Goal: Information Seeking & Learning: Learn about a topic

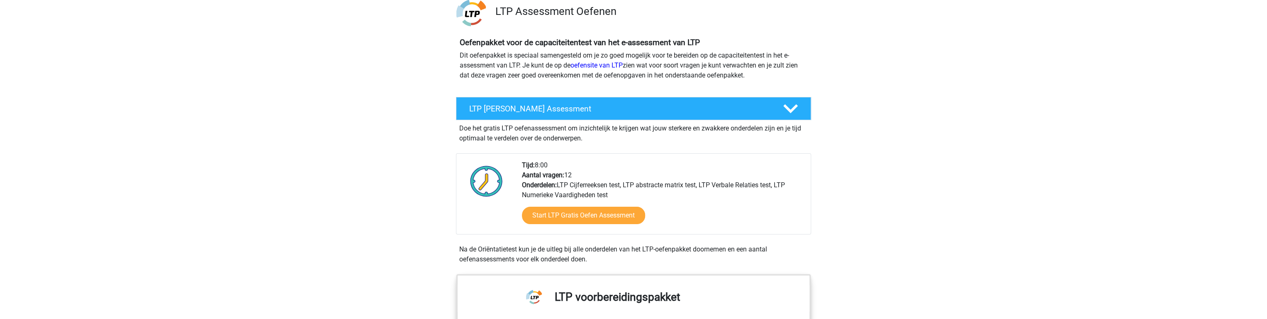
scroll to position [66, 0]
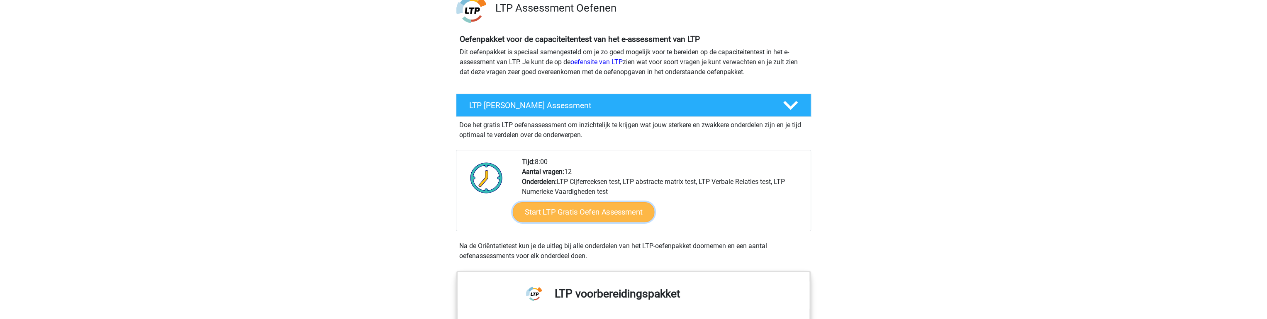
click at [575, 219] on link "Start LTP Gratis Oefen Assessment" at bounding box center [584, 212] width 142 height 20
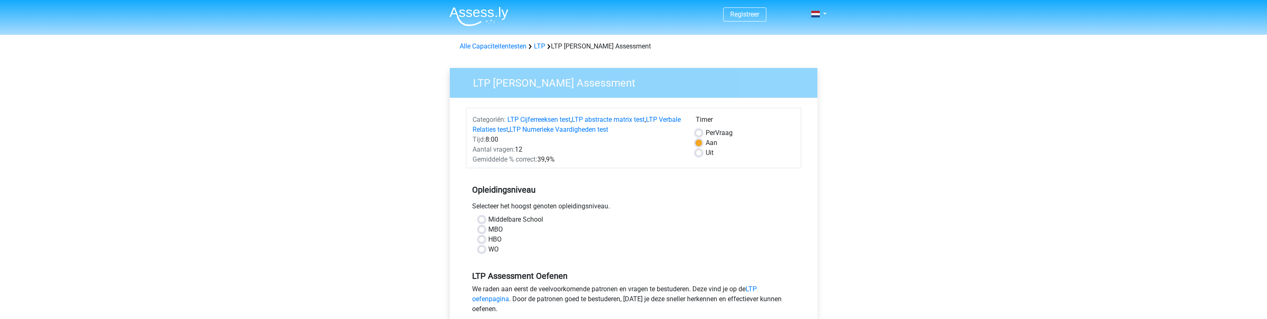
click at [527, 223] on label "Middelbare School" at bounding box center [515, 220] width 55 height 10
click at [485, 223] on input "Middelbare School" at bounding box center [481, 219] width 7 height 8
radio input "true"
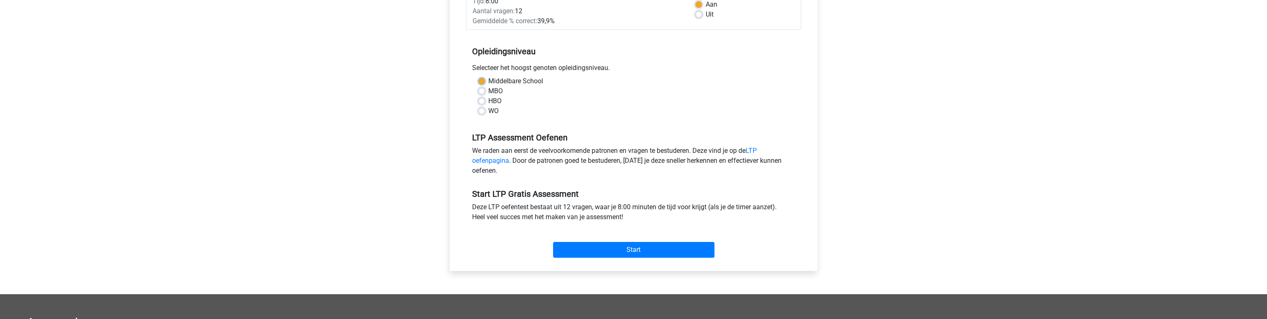
scroll to position [199, 0]
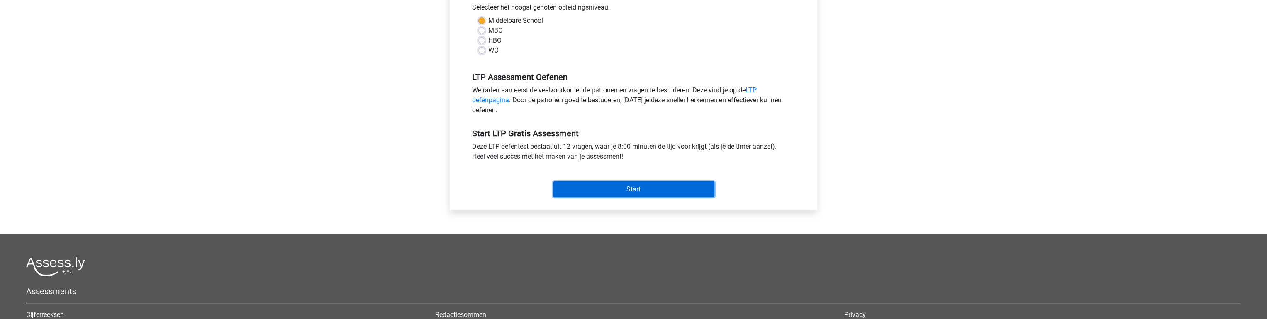
click at [658, 196] on input "Start" at bounding box center [633, 190] width 161 height 16
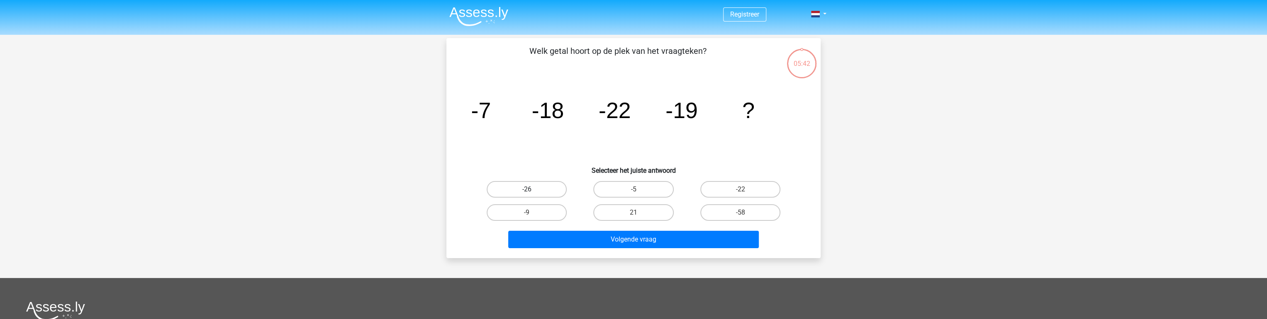
click at [550, 194] on label "-26" at bounding box center [527, 189] width 80 height 17
click at [532, 194] on input "-26" at bounding box center [529, 192] width 5 height 5
radio input "true"
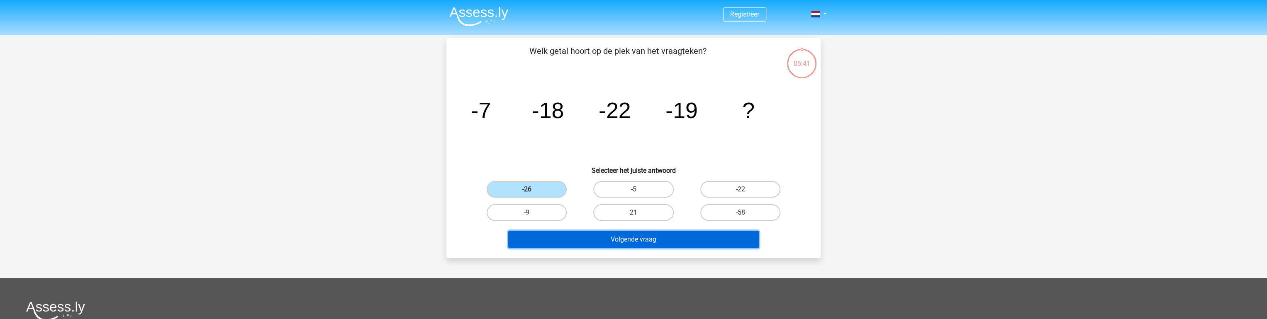
click at [633, 247] on button "Volgende vraag" at bounding box center [633, 239] width 251 height 17
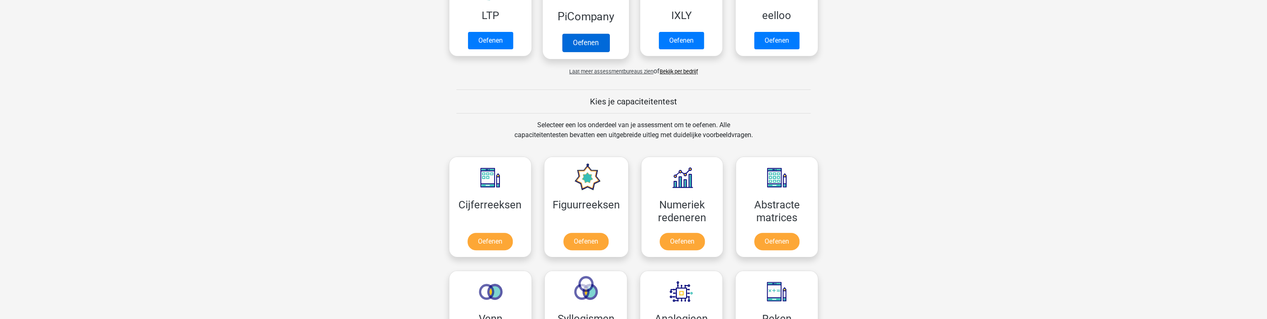
scroll to position [265, 0]
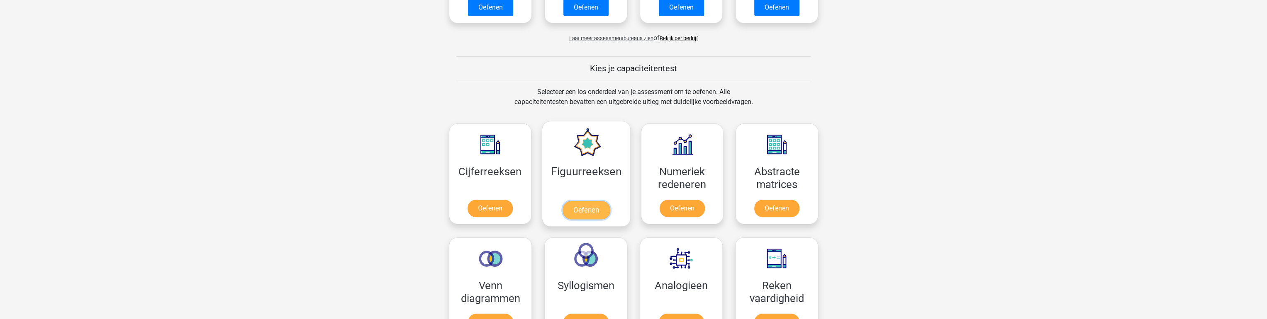
click at [597, 210] on link "Oefenen" at bounding box center [585, 210] width 47 height 18
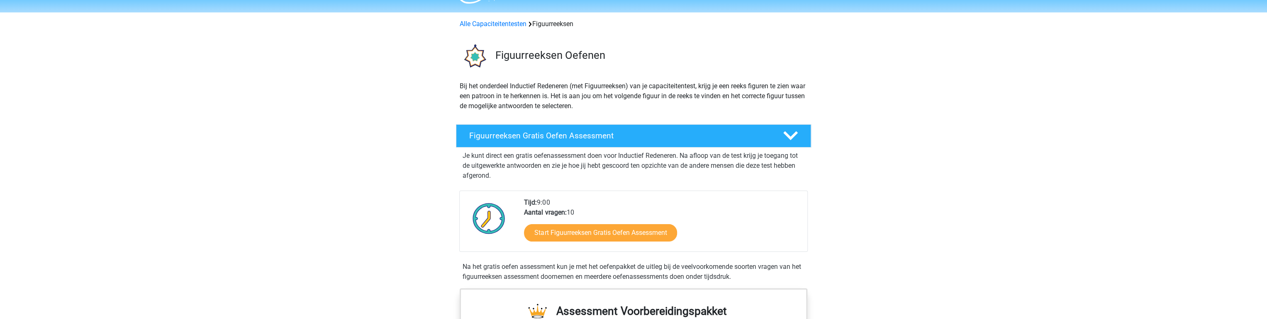
scroll to position [66, 0]
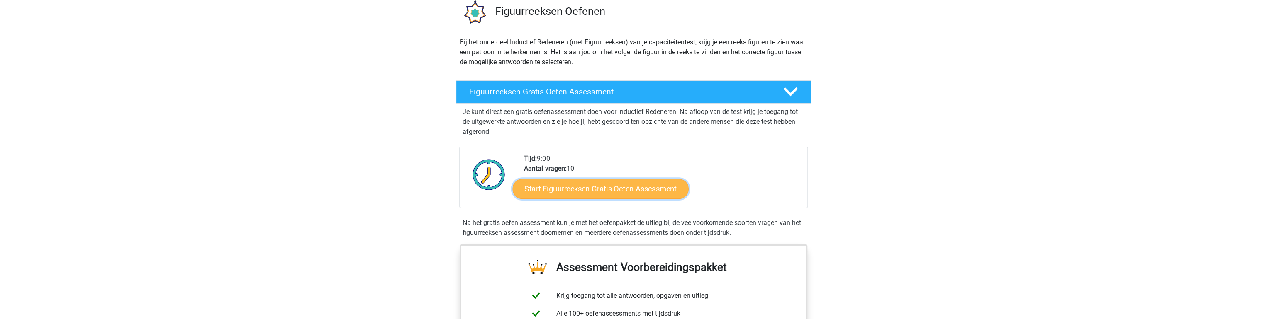
click at [591, 194] on link "Start Figuurreeksen Gratis Oefen Assessment" at bounding box center [601, 189] width 176 height 20
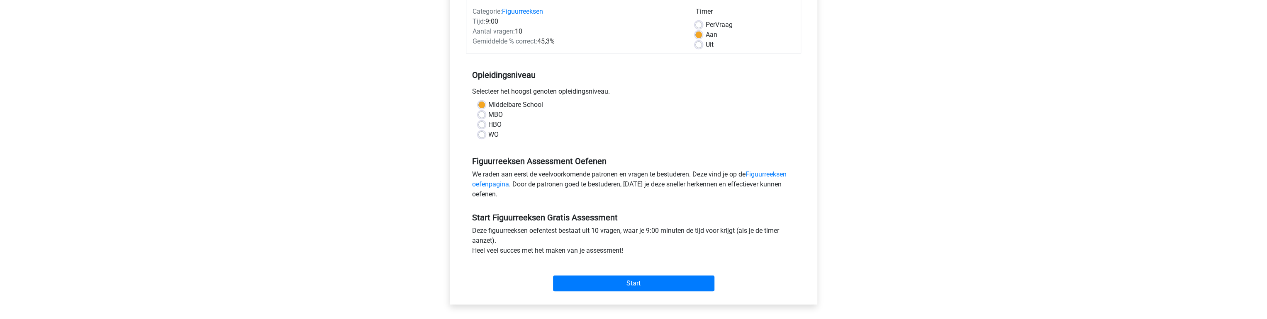
scroll to position [133, 0]
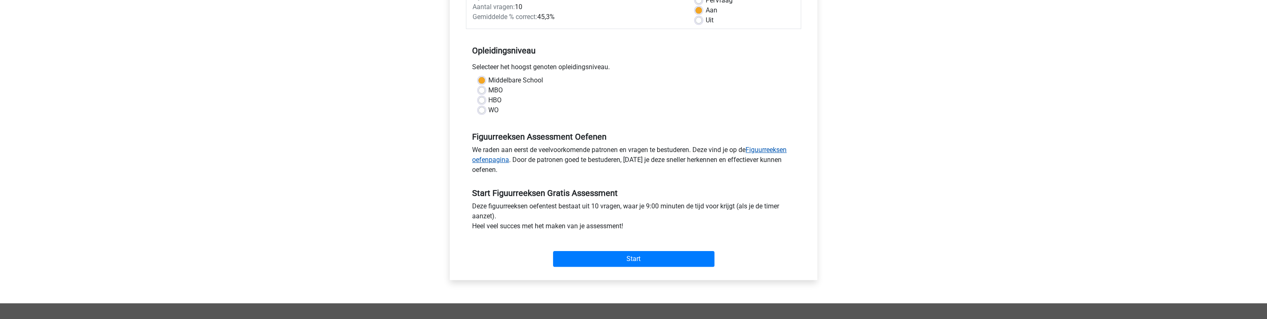
click at [771, 150] on link "Figuurreeksen oefenpagina" at bounding box center [629, 155] width 314 height 18
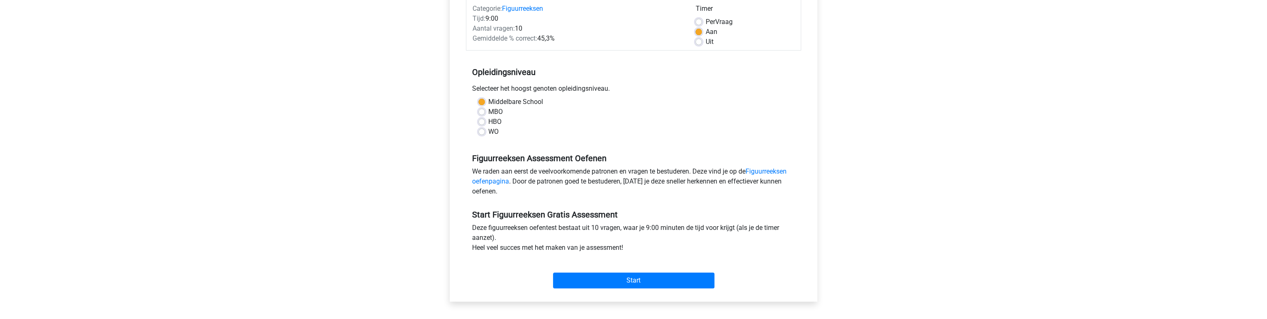
scroll to position [100, 0]
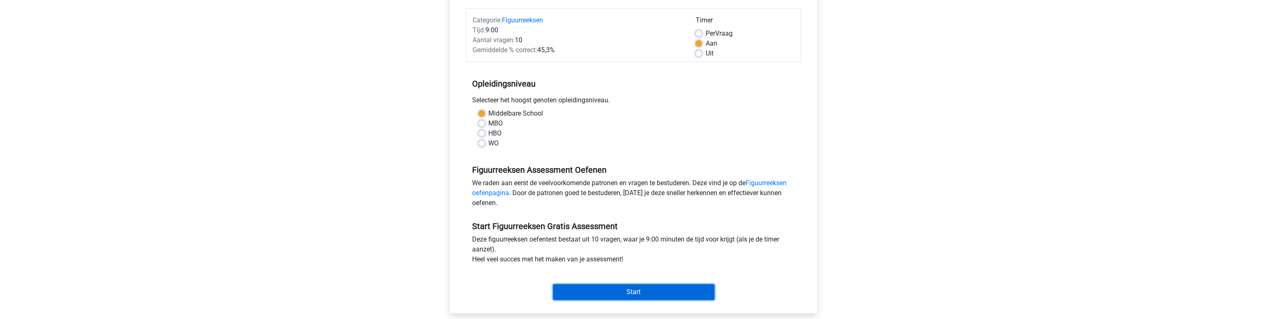
click at [642, 292] on input "Start" at bounding box center [633, 293] width 161 height 16
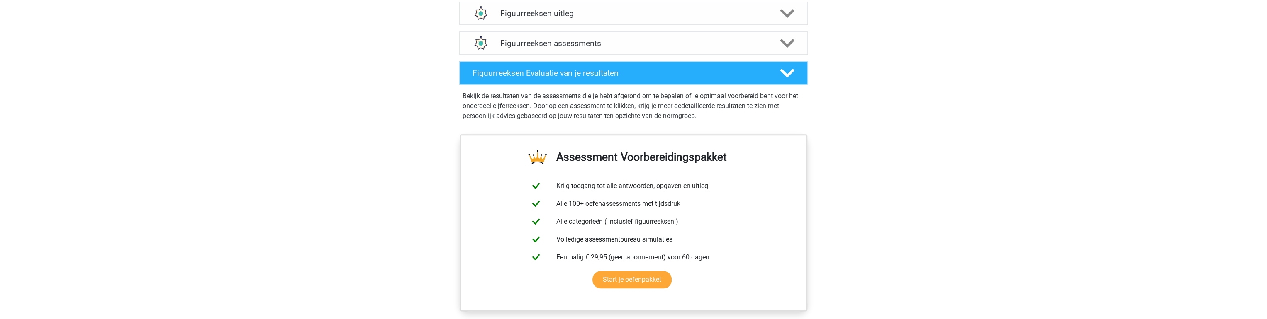
scroll to position [531, 0]
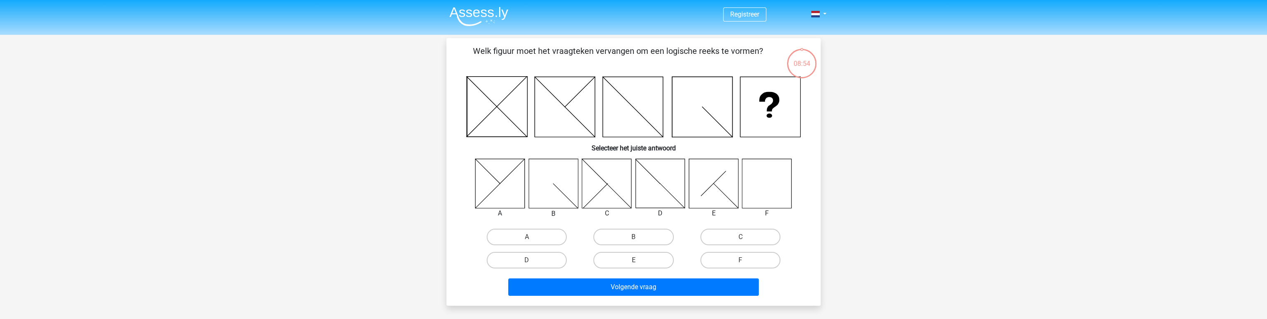
click at [774, 183] on icon at bounding box center [766, 183] width 49 height 49
click at [734, 258] on label "F" at bounding box center [740, 260] width 80 height 17
click at [740, 261] on input "F" at bounding box center [742, 263] width 5 height 5
radio input "true"
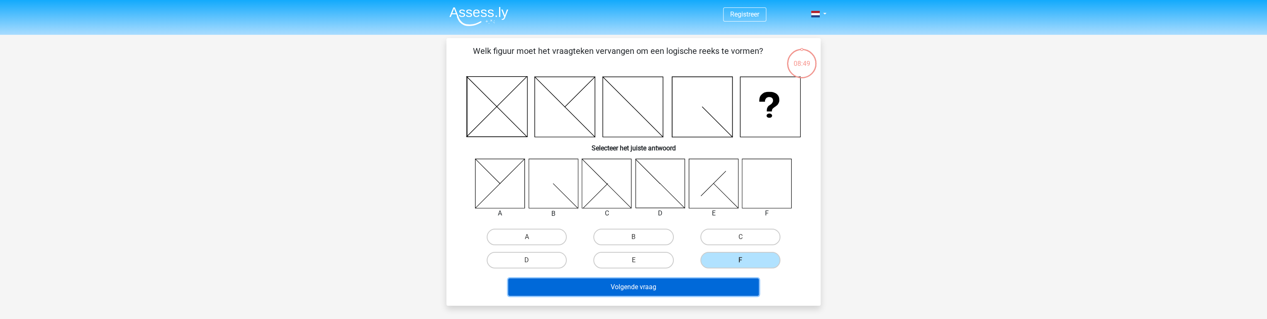
click at [655, 290] on button "Volgende vraag" at bounding box center [633, 287] width 251 height 17
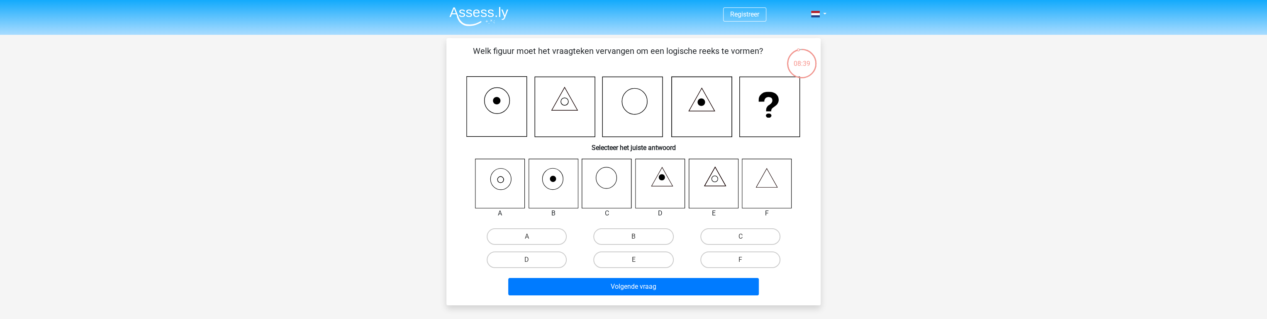
click at [717, 181] on icon at bounding box center [713, 183] width 49 height 49
click at [631, 256] on label "E" at bounding box center [633, 260] width 80 height 17
click at [633, 260] on input "E" at bounding box center [635, 262] width 5 height 5
radio input "true"
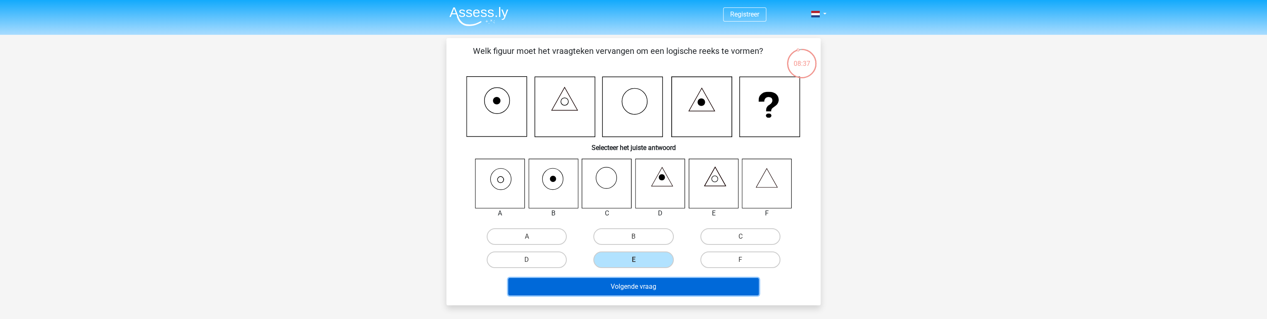
click at [642, 290] on button "Volgende vraag" at bounding box center [633, 286] width 251 height 17
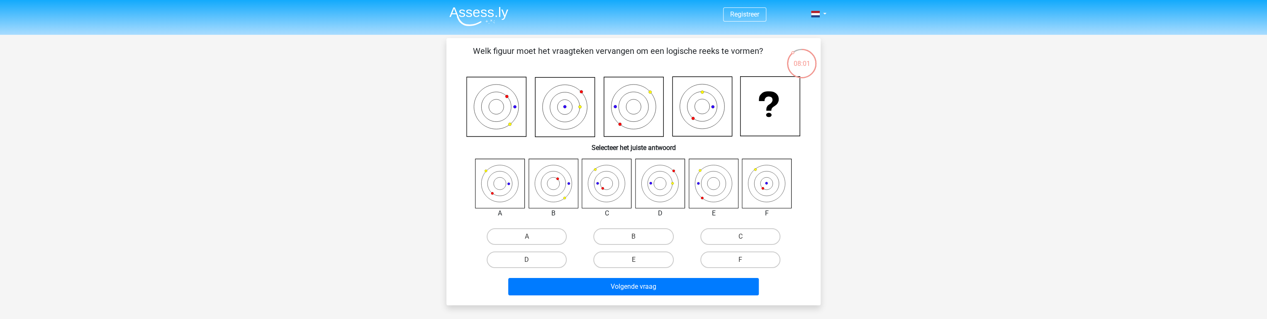
click at [672, 183] on icon at bounding box center [672, 183] width 2 height 2
click at [553, 262] on label "D" at bounding box center [527, 260] width 80 height 17
click at [532, 262] on input "D" at bounding box center [529, 262] width 5 height 5
radio input "true"
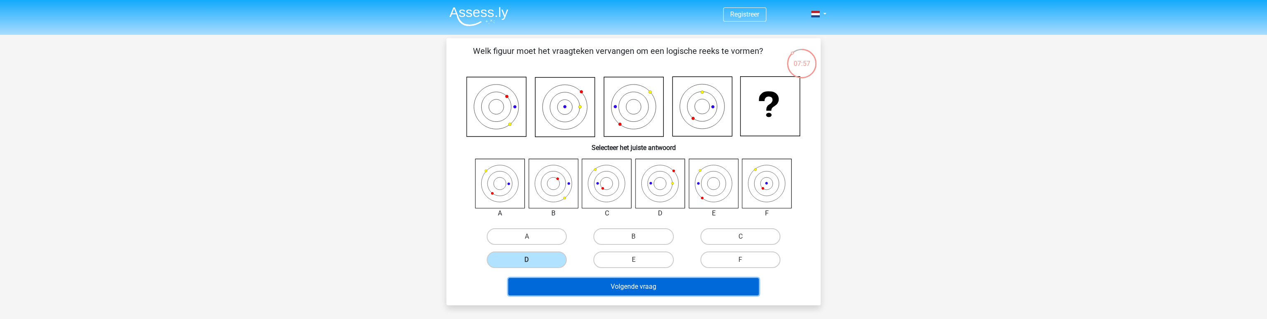
click at [637, 295] on button "Volgende vraag" at bounding box center [633, 286] width 251 height 17
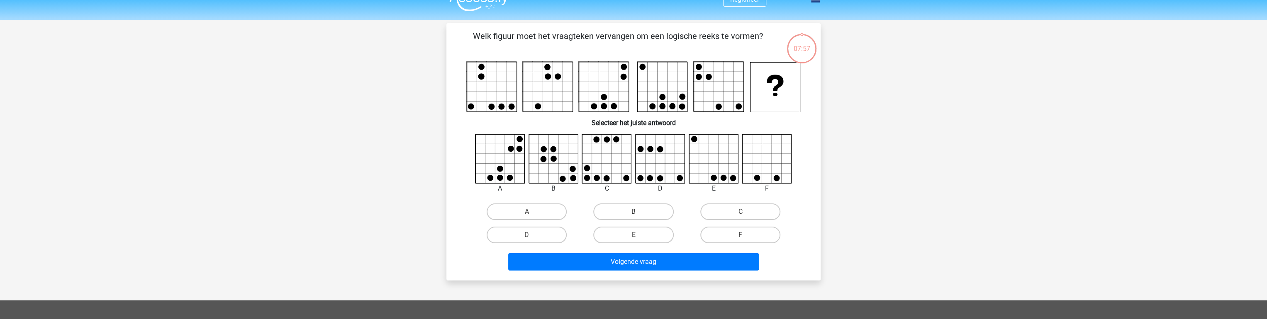
scroll to position [5, 0]
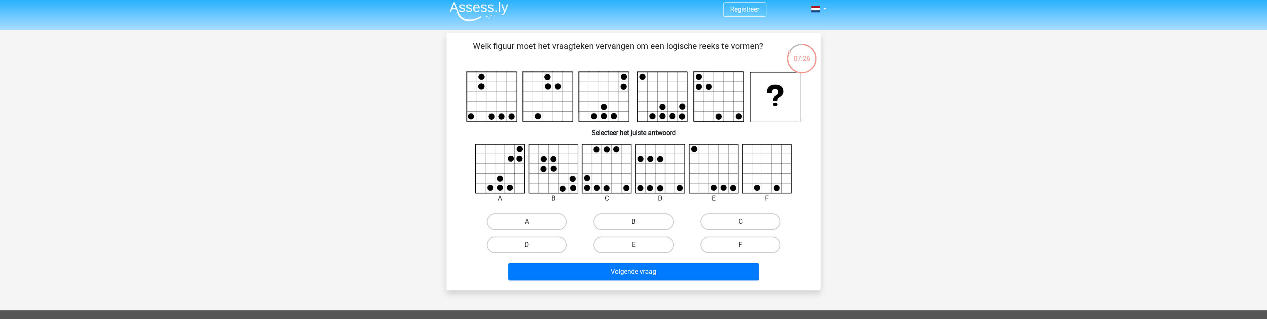
click at [753, 173] on icon at bounding box center [767, 168] width 49 height 49
click at [744, 241] on label "F" at bounding box center [740, 245] width 80 height 17
click at [744, 245] on input "F" at bounding box center [742, 247] width 5 height 5
radio input "true"
click at [536, 247] on label "D" at bounding box center [527, 245] width 80 height 17
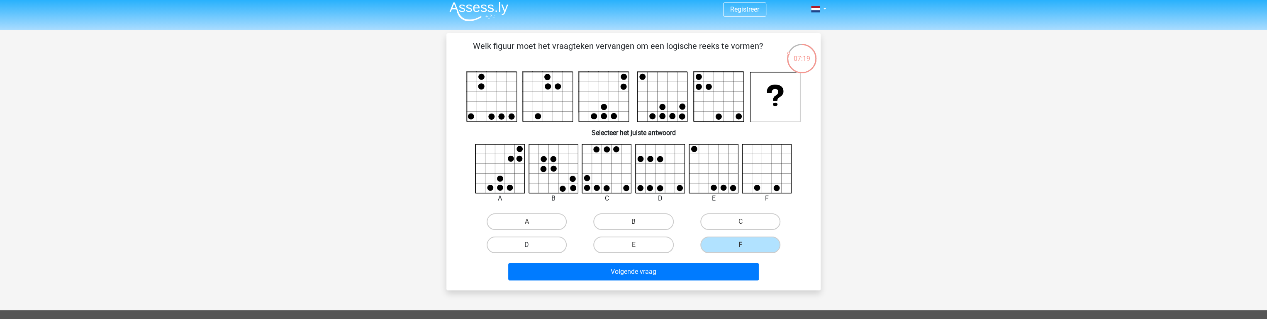
click at [532, 247] on input "D" at bounding box center [529, 247] width 5 height 5
radio input "true"
click at [761, 221] on label "C" at bounding box center [740, 222] width 80 height 17
click at [745, 222] on input "C" at bounding box center [742, 224] width 5 height 5
radio input "true"
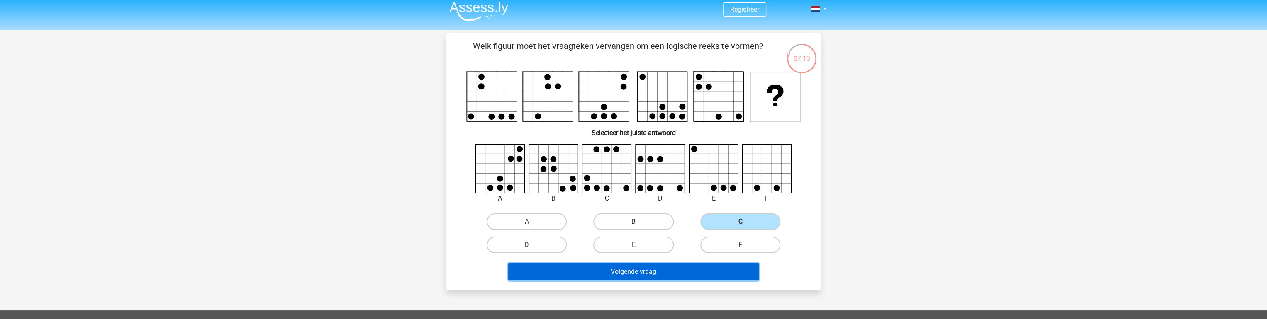
click at [632, 271] on button "Volgende vraag" at bounding box center [633, 271] width 251 height 17
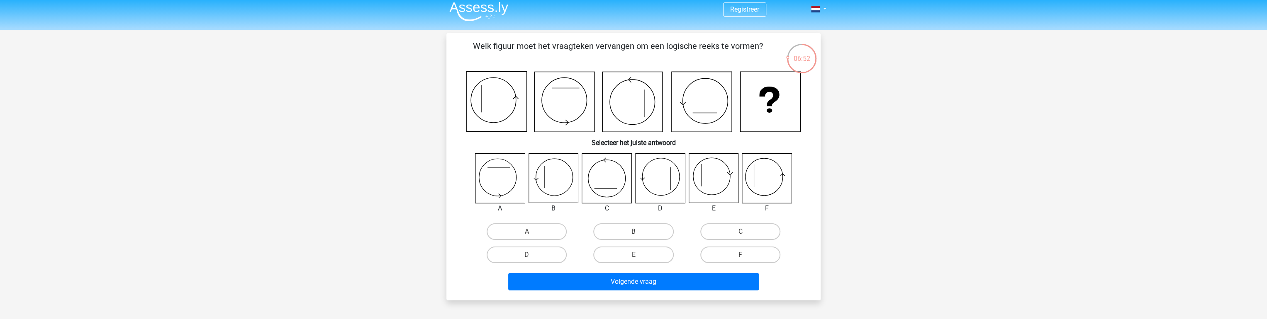
click at [645, 188] on icon at bounding box center [660, 178] width 49 height 49
click at [718, 176] on icon at bounding box center [713, 178] width 49 height 49
click at [516, 257] on label "D" at bounding box center [527, 255] width 80 height 17
click at [527, 257] on input "D" at bounding box center [529, 257] width 5 height 5
radio input "true"
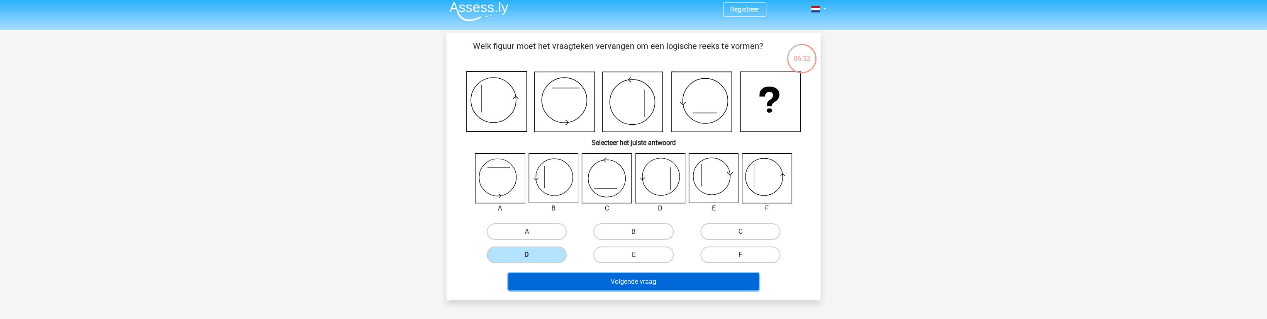
click at [618, 280] on button "Volgende vraag" at bounding box center [633, 281] width 251 height 17
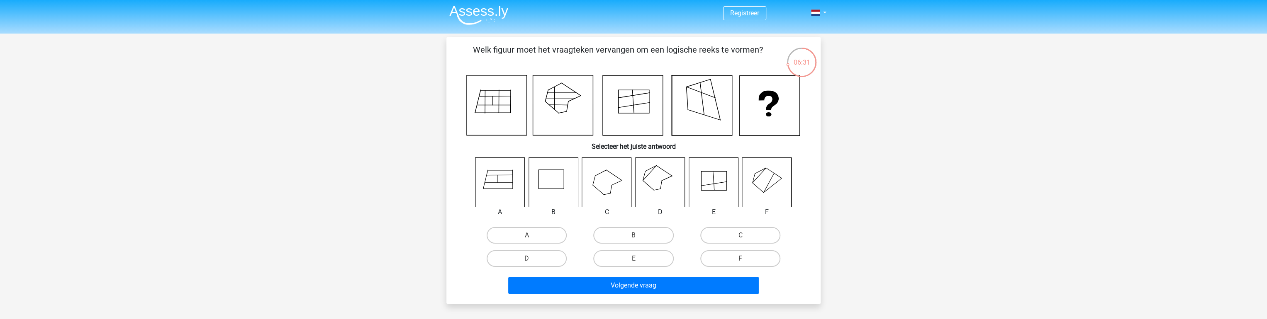
scroll to position [0, 0]
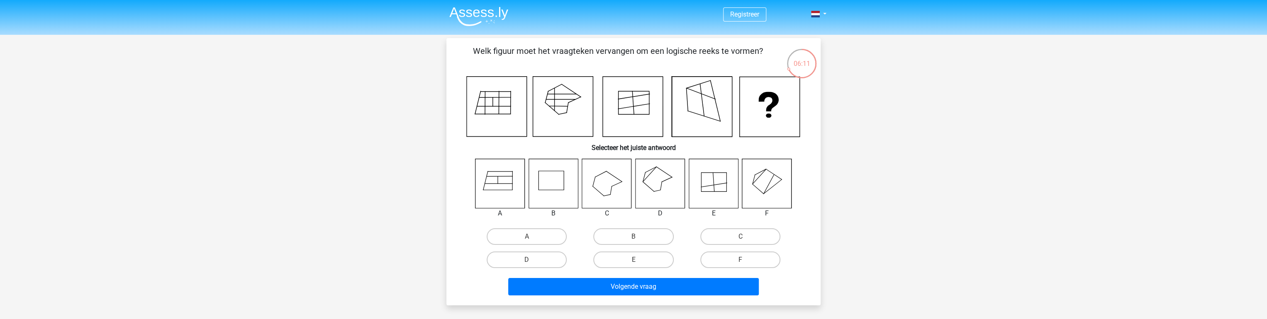
click at [508, 188] on icon at bounding box center [499, 183] width 49 height 49
drag, startPoint x: 524, startPoint y: 228, endPoint x: 529, endPoint y: 232, distance: 5.9
click at [526, 229] on div "A" at bounding box center [526, 236] width 107 height 23
click at [533, 240] on label "A" at bounding box center [527, 237] width 80 height 17
click at [532, 240] on input "A" at bounding box center [529, 239] width 5 height 5
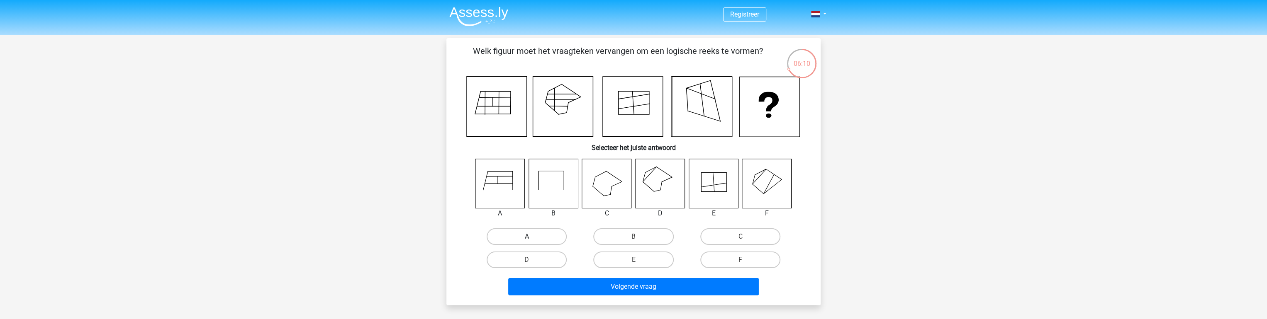
radio input "true"
click at [584, 257] on div "E" at bounding box center [633, 260] width 100 height 17
click at [612, 259] on label "E" at bounding box center [633, 260] width 80 height 17
click at [633, 260] on input "E" at bounding box center [635, 262] width 5 height 5
radio input "true"
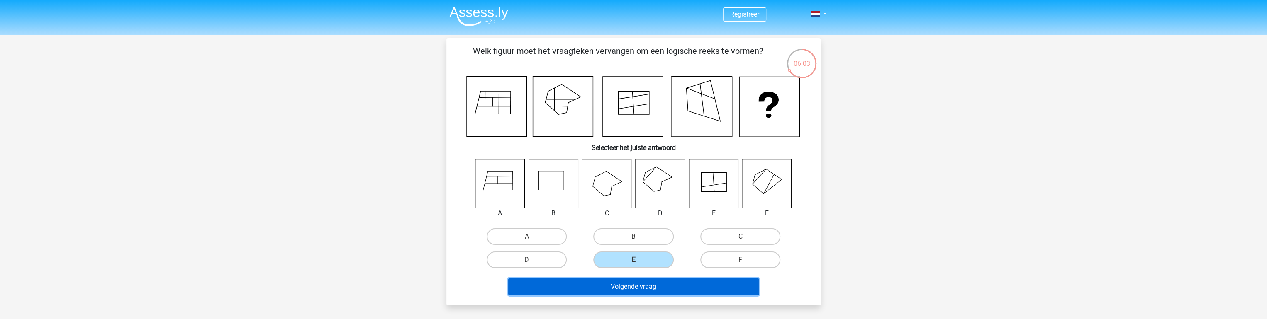
click at [650, 280] on button "Volgende vraag" at bounding box center [633, 286] width 251 height 17
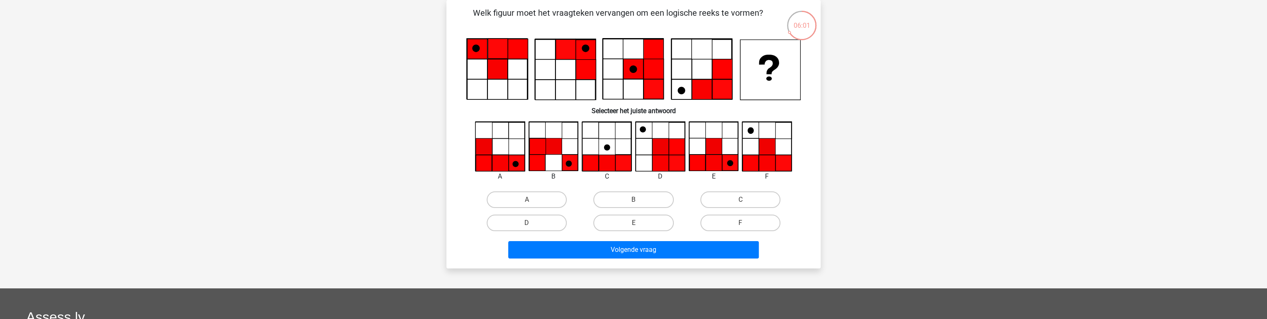
scroll to position [5, 0]
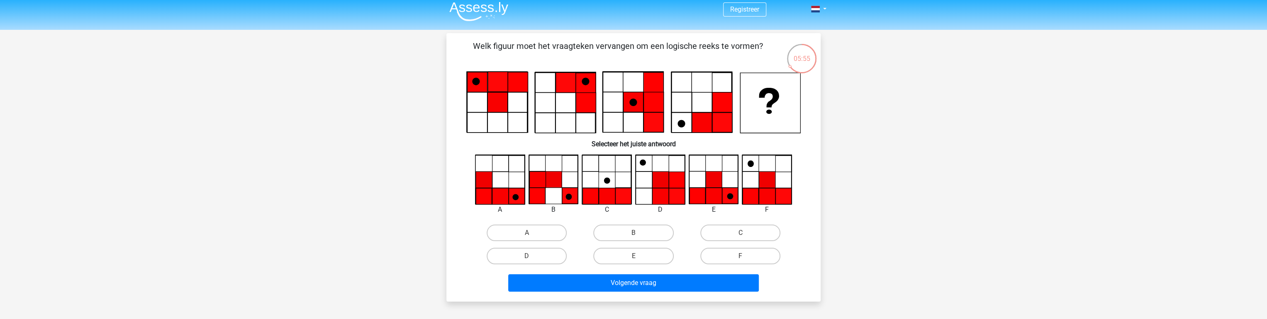
click at [765, 174] on icon at bounding box center [767, 180] width 16 height 16
click at [734, 198] on icon at bounding box center [730, 196] width 16 height 16
click at [618, 253] on label "E" at bounding box center [633, 256] width 80 height 17
click at [633, 256] on input "E" at bounding box center [635, 258] width 5 height 5
radio input "true"
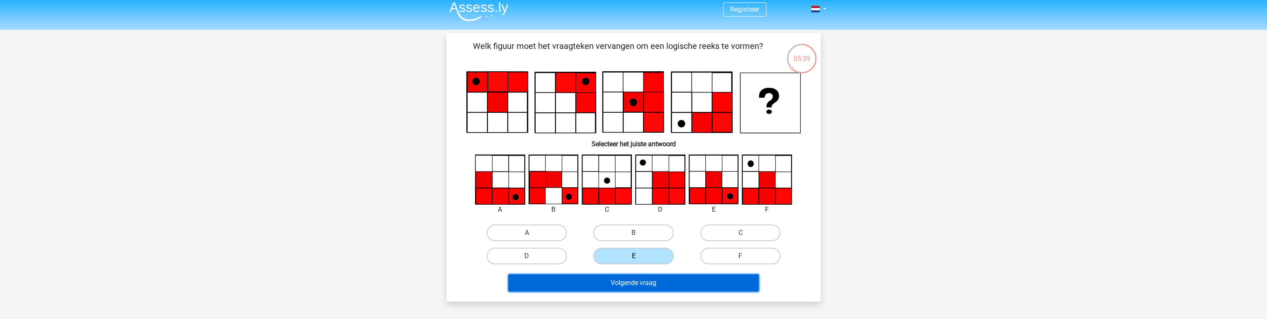
click at [631, 280] on button "Volgende vraag" at bounding box center [633, 283] width 251 height 17
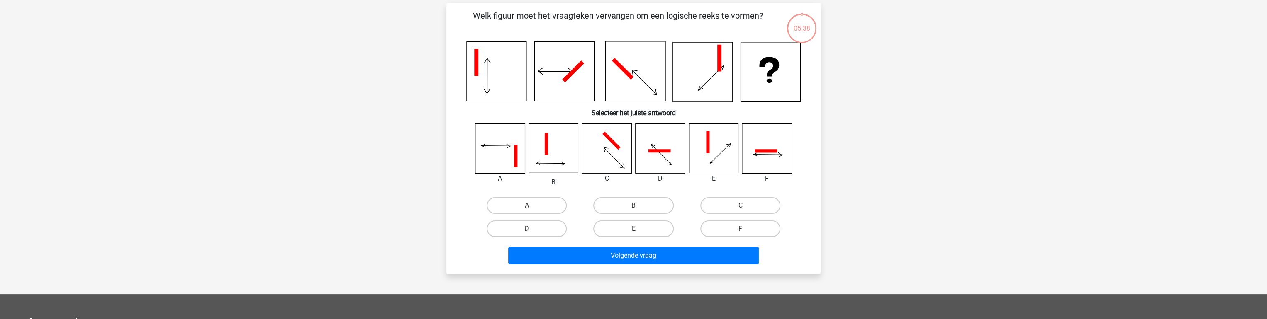
scroll to position [38, 0]
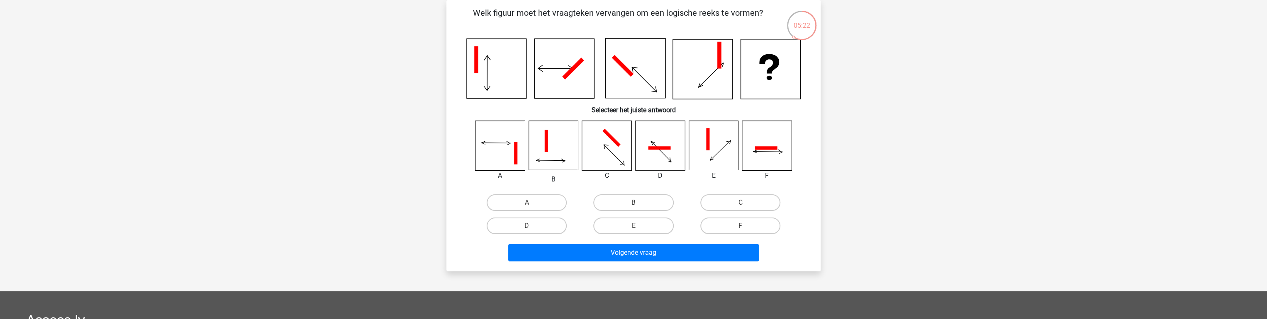
click at [760, 154] on icon at bounding box center [766, 145] width 49 height 49
click at [726, 225] on label "F" at bounding box center [740, 226] width 80 height 17
click at [740, 226] on input "F" at bounding box center [742, 228] width 5 height 5
radio input "true"
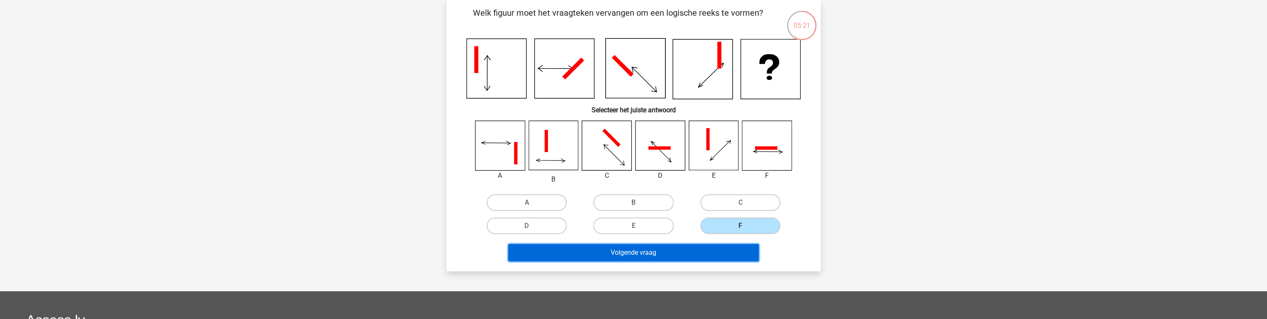
click at [731, 256] on button "Volgende vraag" at bounding box center [633, 252] width 251 height 17
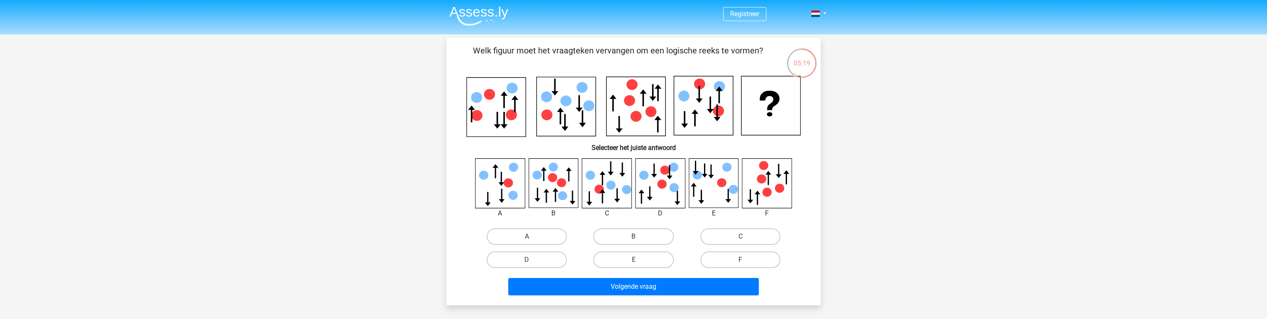
scroll to position [0, 0]
click at [734, 265] on label "F" at bounding box center [740, 260] width 80 height 17
click at [740, 265] on input "F" at bounding box center [742, 263] width 5 height 5
radio input "true"
click at [697, 297] on div "Volgende vraag" at bounding box center [633, 289] width 320 height 21
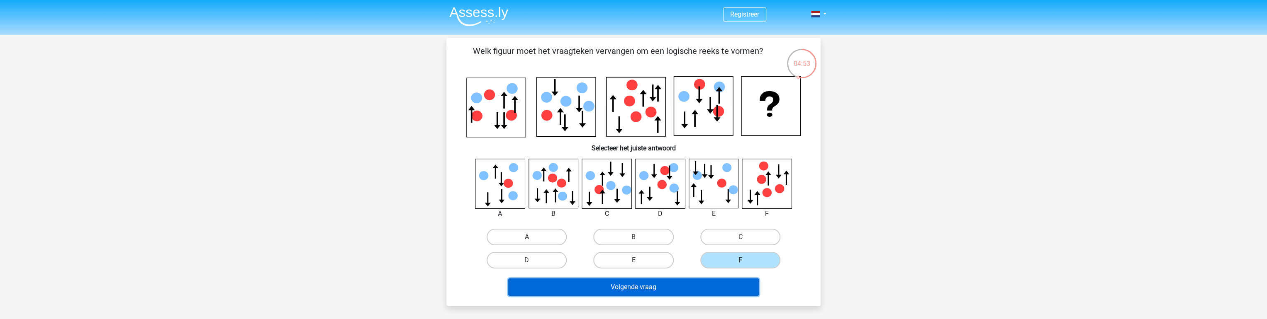
click at [698, 293] on button "Volgende vraag" at bounding box center [633, 287] width 251 height 17
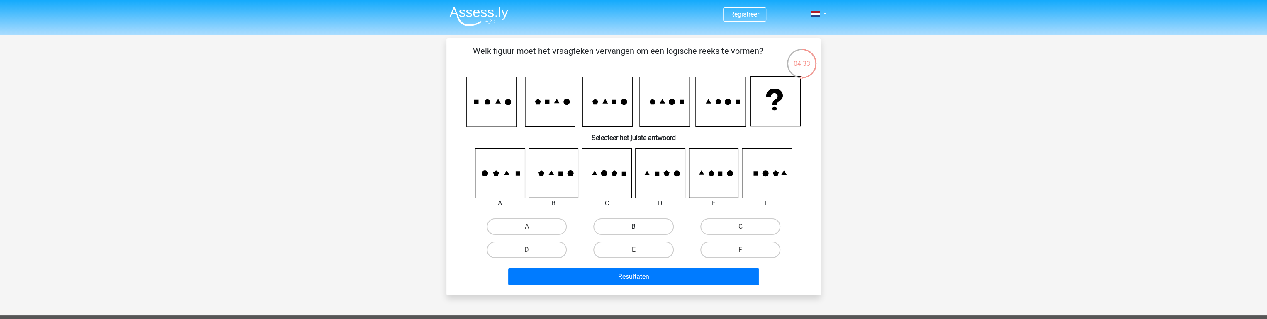
click at [633, 223] on label "B" at bounding box center [633, 227] width 80 height 17
click at [633, 227] on input "B" at bounding box center [635, 229] width 5 height 5
radio input "true"
click at [720, 168] on icon at bounding box center [713, 173] width 49 height 49
click at [758, 177] on icon at bounding box center [766, 173] width 49 height 49
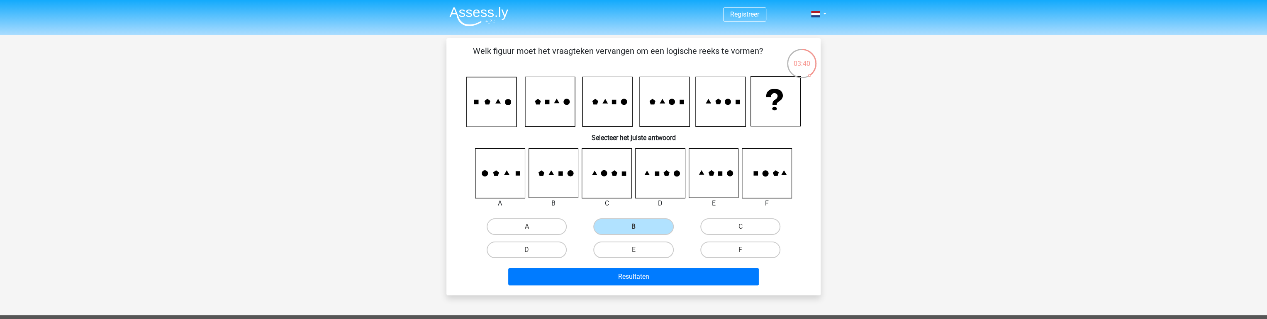
click at [621, 181] on icon at bounding box center [606, 173] width 49 height 49
click at [757, 227] on label "C" at bounding box center [740, 227] width 80 height 17
click at [745, 227] on input "C" at bounding box center [742, 229] width 5 height 5
radio input "true"
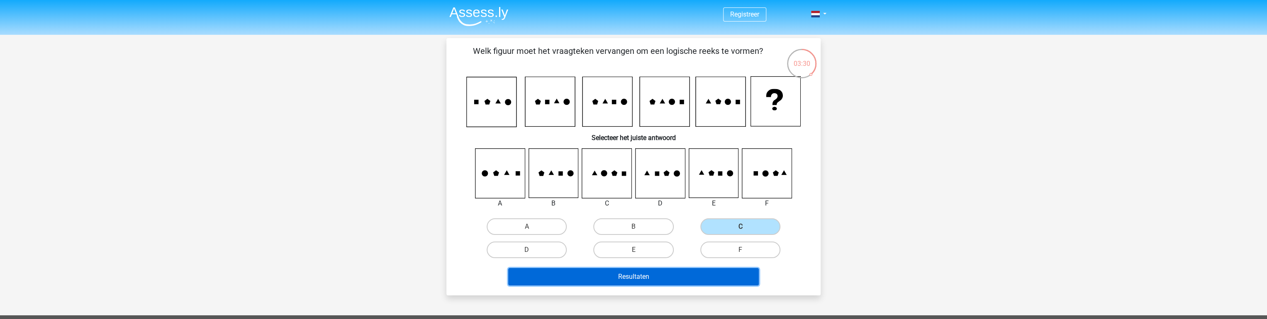
click at [660, 284] on button "Resultaten" at bounding box center [633, 276] width 251 height 17
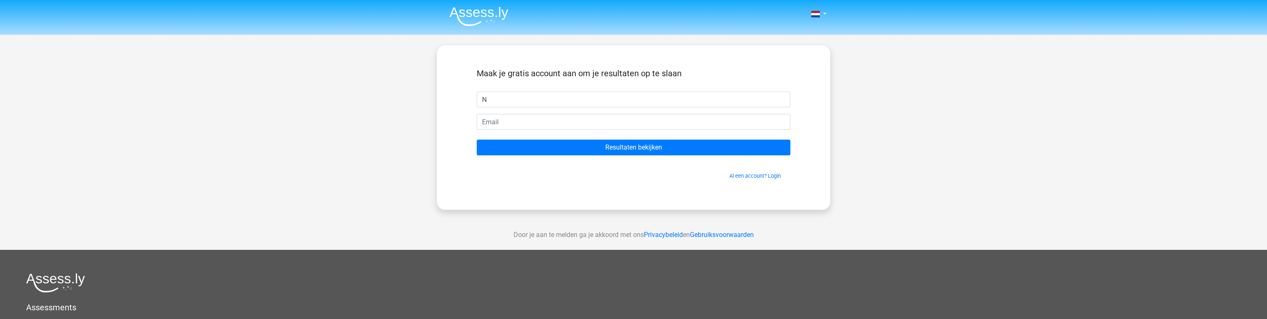
type input "N"
click at [515, 120] on input "email" at bounding box center [634, 122] width 314 height 16
type input "[EMAIL_ADDRESS][DOMAIN_NAME]"
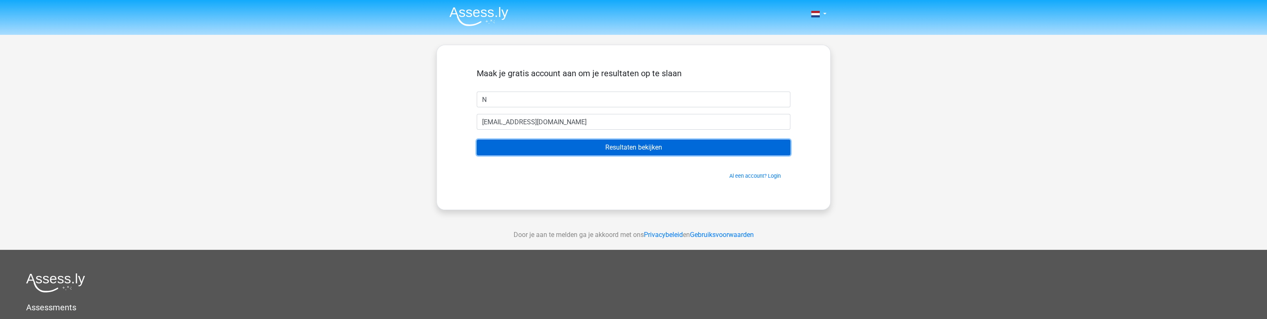
click at [643, 153] on input "Resultaten bekijken" at bounding box center [634, 148] width 314 height 16
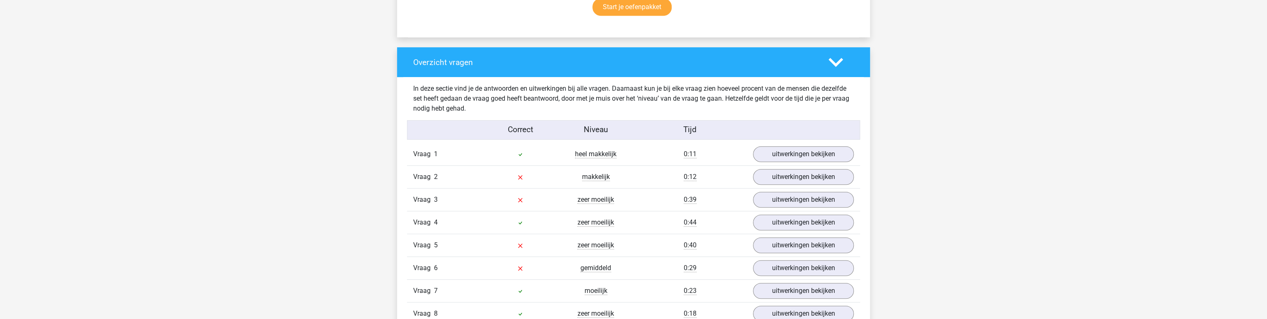
scroll to position [597, 0]
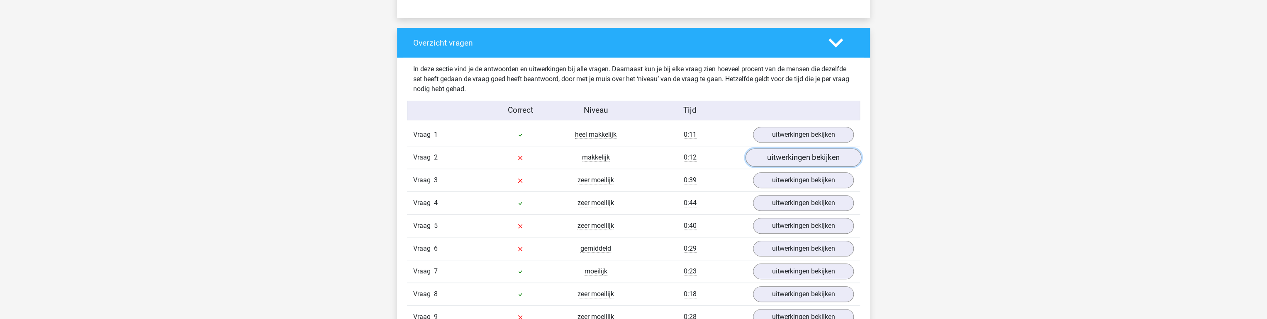
click at [832, 162] on link "uitwerkingen bekijken" at bounding box center [803, 158] width 116 height 18
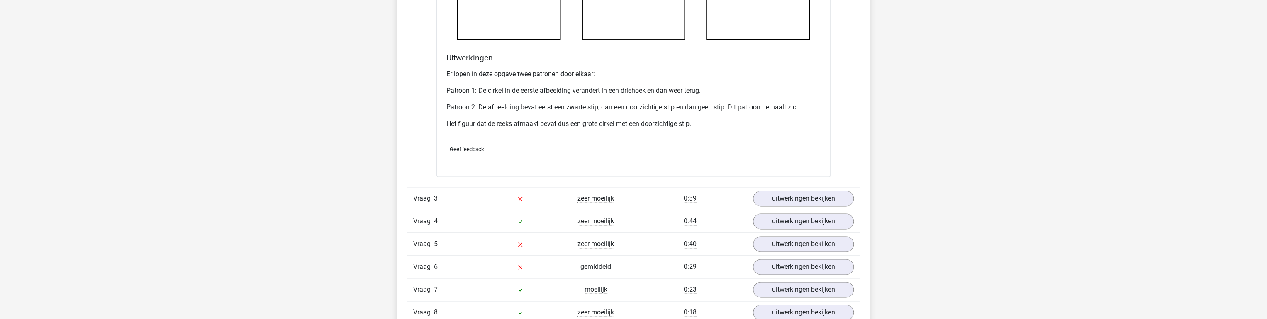
scroll to position [1128, 0]
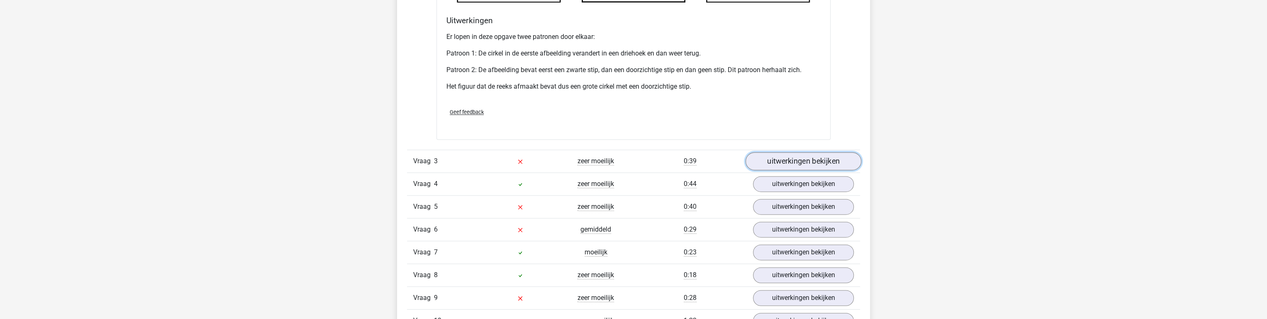
click at [791, 159] on link "uitwerkingen bekijken" at bounding box center [803, 161] width 116 height 18
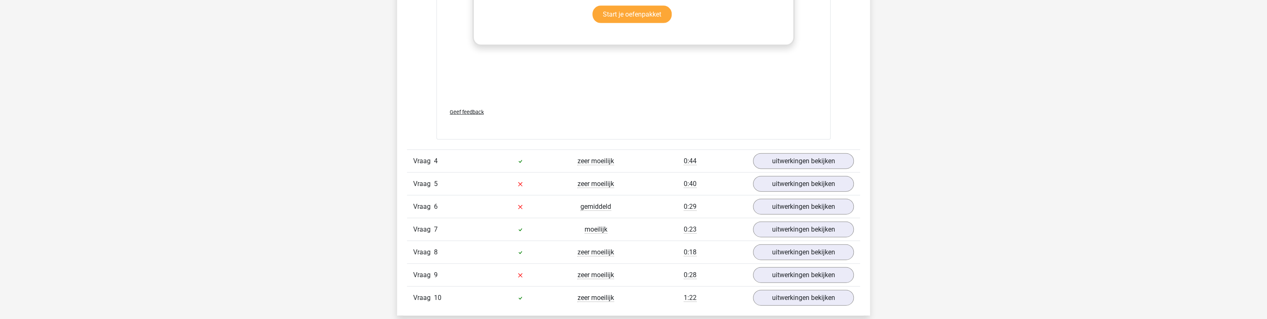
scroll to position [1858, 0]
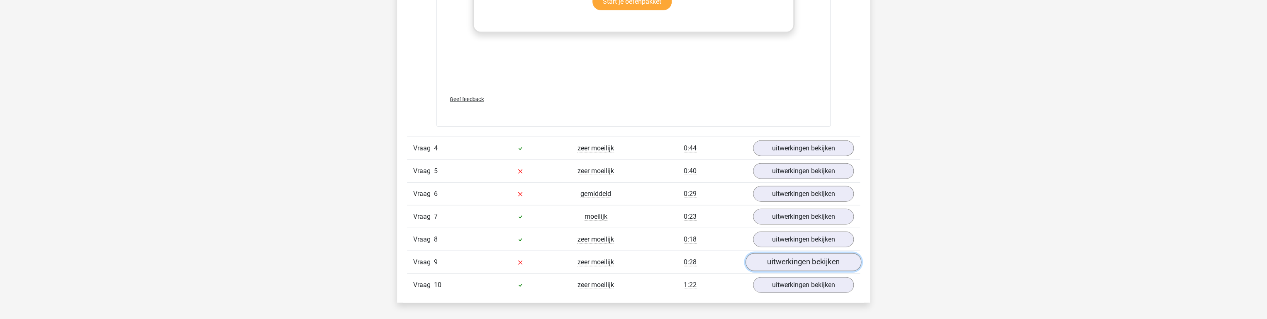
click at [835, 268] on link "uitwerkingen bekijken" at bounding box center [803, 262] width 116 height 18
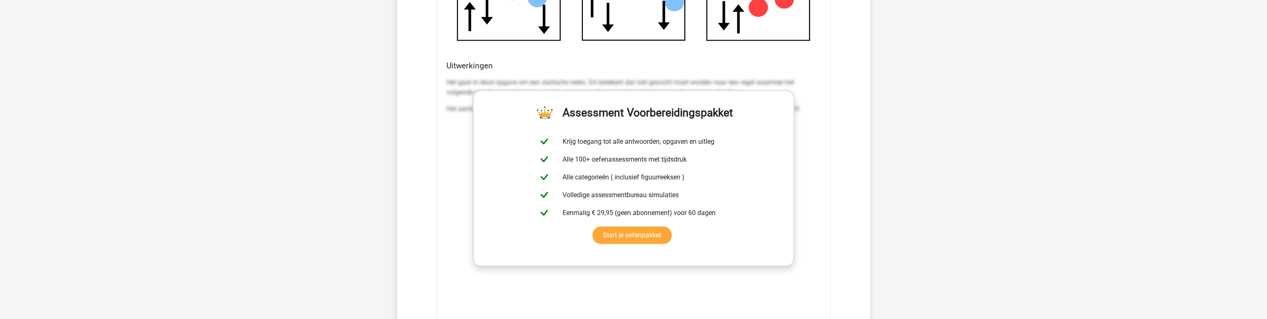
scroll to position [2489, 0]
